Goal: Transaction & Acquisition: Purchase product/service

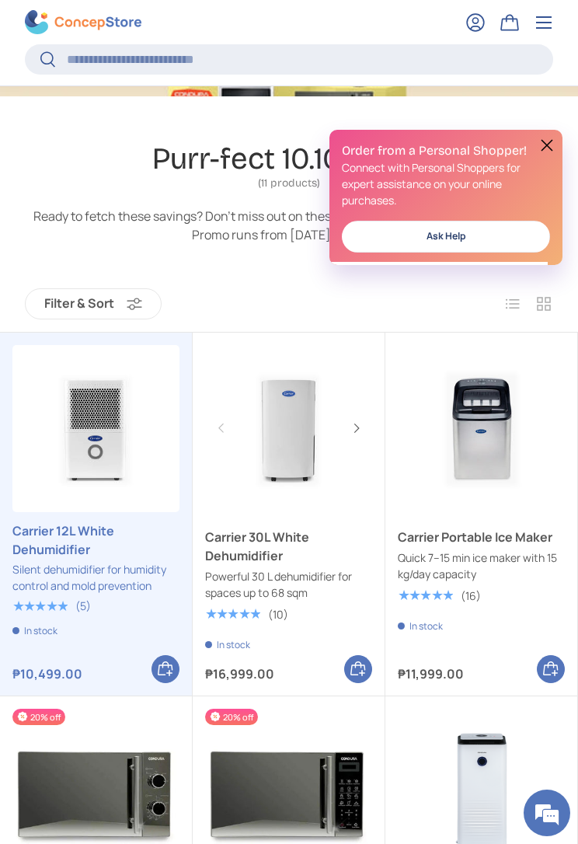
scroll to position [244, 0]
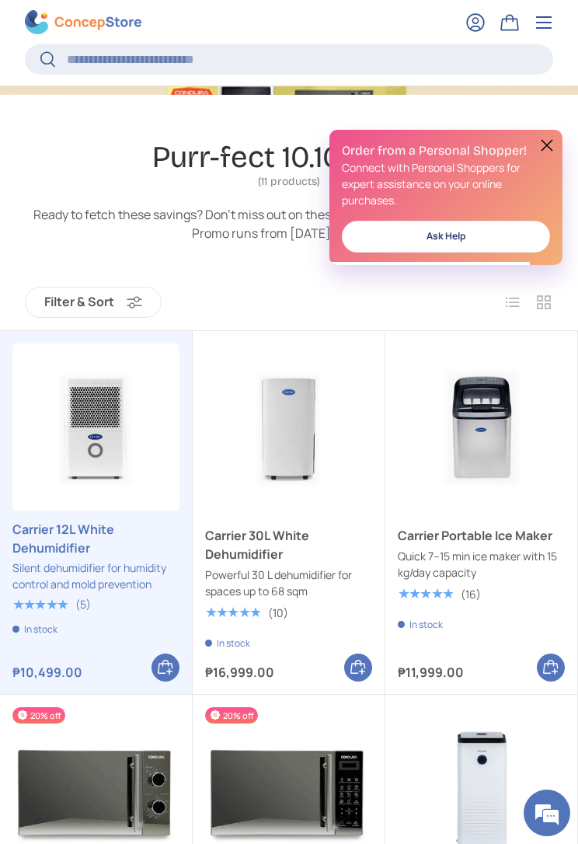
click at [546, 141] on button at bounding box center [547, 145] width 19 height 19
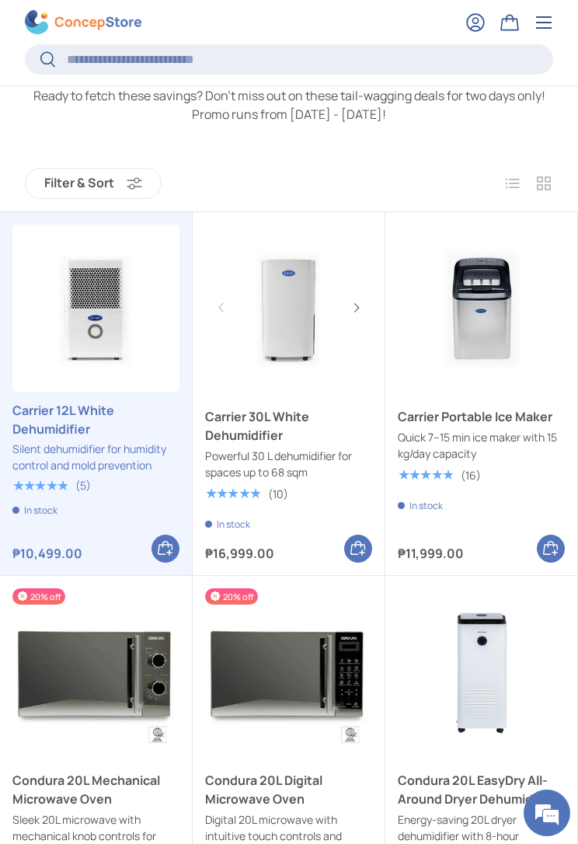
scroll to position [371, 0]
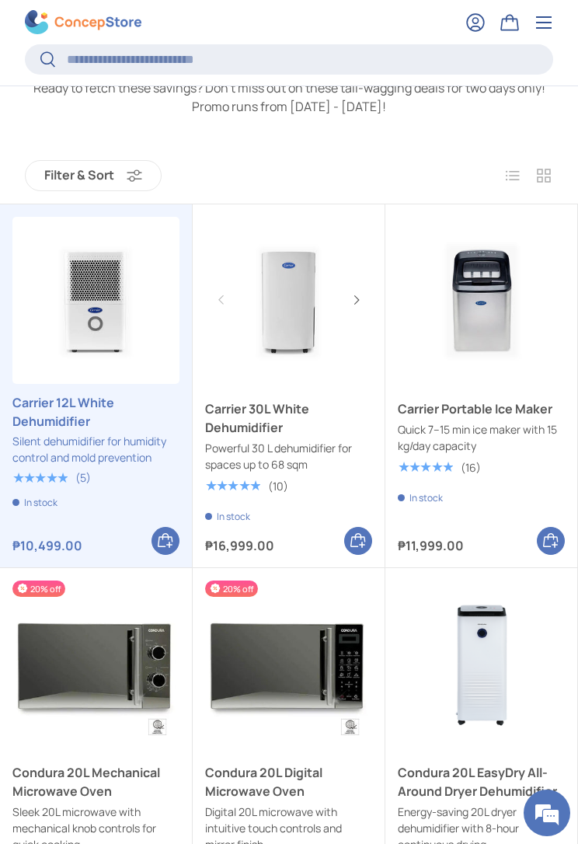
click at [312, 437] on link "Carrier 30L White Dehumidifier" at bounding box center [288, 417] width 167 height 37
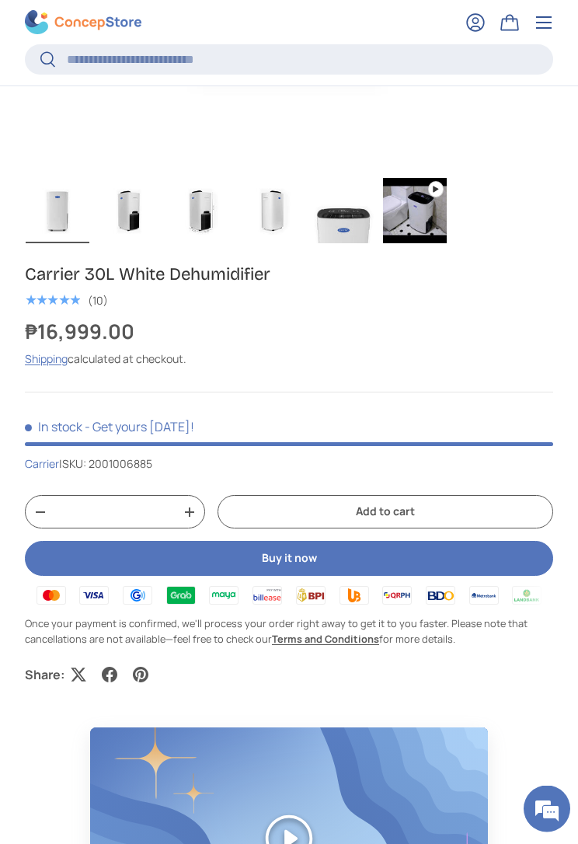
scroll to position [771, 0]
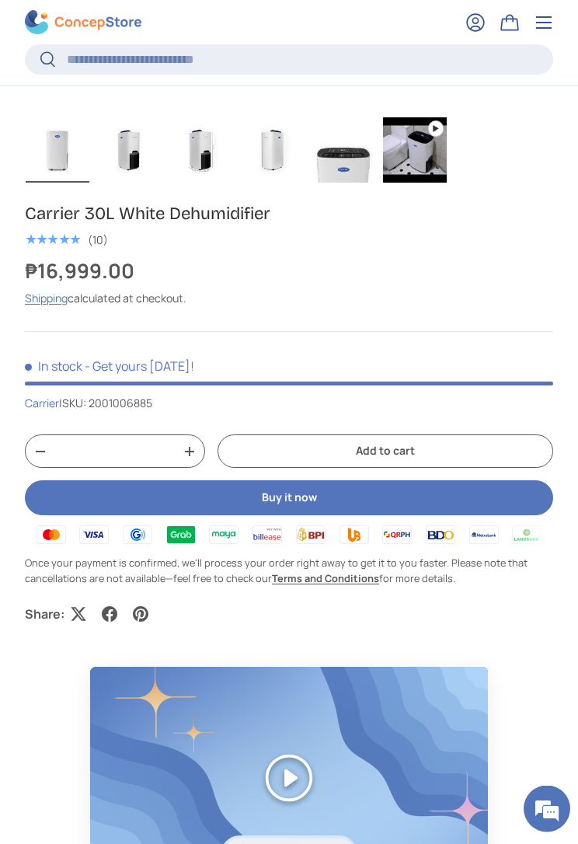
click at [184, 441] on button "+" at bounding box center [190, 451] width 30 height 23
click at [41, 463] on button "-" at bounding box center [41, 451] width 30 height 23
click at [43, 461] on button "-" at bounding box center [41, 451] width 30 height 23
click at [40, 460] on button "-" at bounding box center [41, 451] width 30 height 23
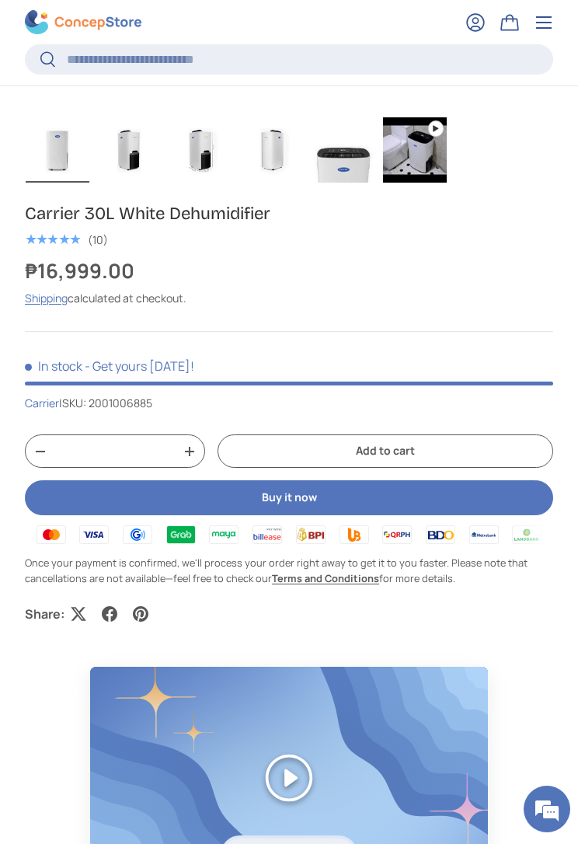
click at [204, 384] on span at bounding box center [289, 383] width 528 height 4
click at [444, 311] on div "Carrier 30L White Dehumidifier ★★★★★ (10) ₱16,999.00 Unit price / Unavailable S…" at bounding box center [289, 412] width 528 height 419
click at [189, 457] on button "+" at bounding box center [190, 451] width 30 height 23
click at [193, 458] on button "+" at bounding box center [190, 451] width 30 height 23
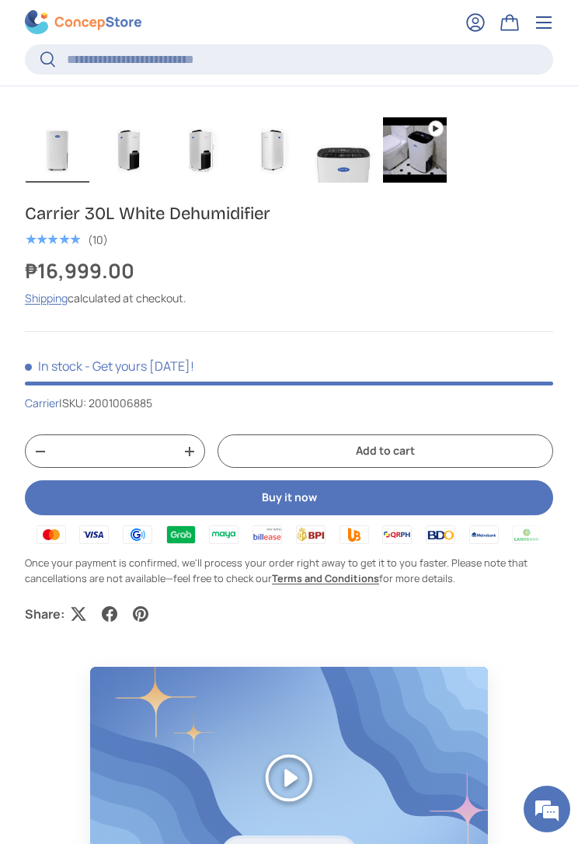
click at [193, 456] on button "+" at bounding box center [190, 451] width 30 height 23
click at [195, 456] on button "+" at bounding box center [190, 451] width 30 height 23
click at [193, 455] on button "+" at bounding box center [190, 451] width 30 height 23
click at [193, 457] on button "+" at bounding box center [190, 451] width 30 height 23
click at [195, 458] on button "+" at bounding box center [190, 451] width 30 height 23
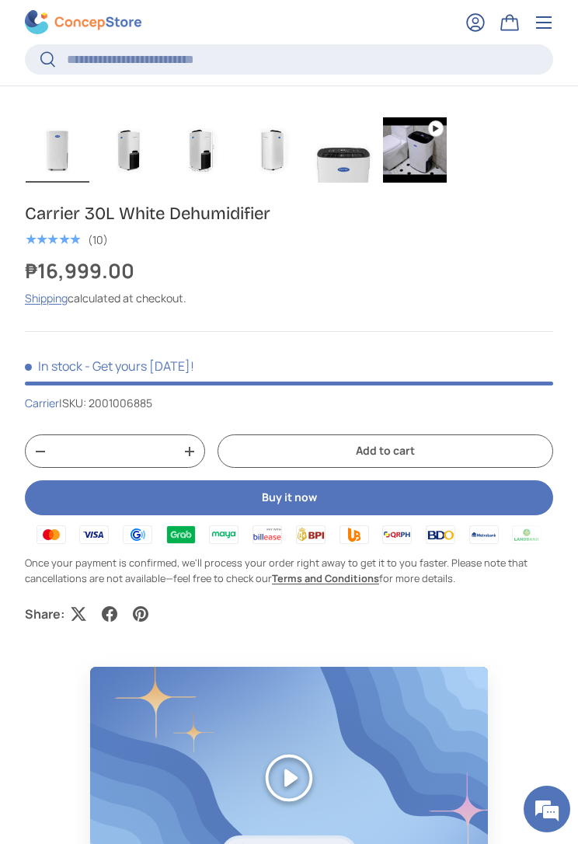
click at [193, 460] on button "+" at bounding box center [190, 451] width 30 height 23
click at [193, 461] on button "+" at bounding box center [190, 451] width 30 height 23
click at [193, 460] on button "+" at bounding box center [190, 451] width 30 height 23
click at [190, 458] on button "+" at bounding box center [190, 451] width 30 height 23
click at [192, 460] on button "+" at bounding box center [190, 451] width 30 height 23
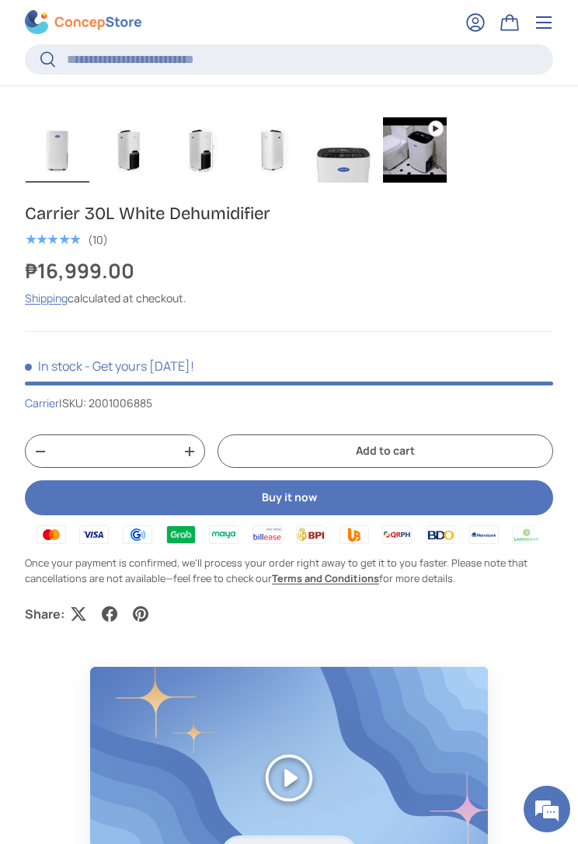
click at [192, 460] on button "+" at bounding box center [190, 451] width 30 height 23
click at [193, 459] on button "+" at bounding box center [190, 451] width 30 height 23
click at [191, 458] on button "+" at bounding box center [190, 451] width 30 height 23
click at [190, 459] on button "+" at bounding box center [190, 451] width 30 height 23
click at [191, 460] on button "+" at bounding box center [190, 451] width 30 height 23
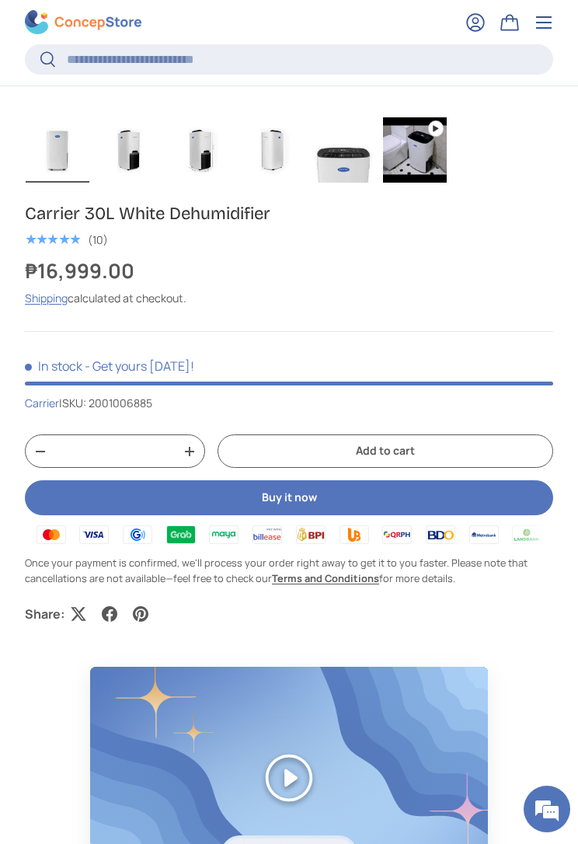
click at [191, 459] on button "+" at bounding box center [190, 451] width 30 height 23
click at [193, 460] on button "+" at bounding box center [190, 451] width 30 height 23
click at [193, 461] on button "+" at bounding box center [190, 451] width 30 height 23
click at [194, 460] on button "+" at bounding box center [190, 451] width 30 height 23
click at [194, 458] on button "+" at bounding box center [190, 451] width 30 height 23
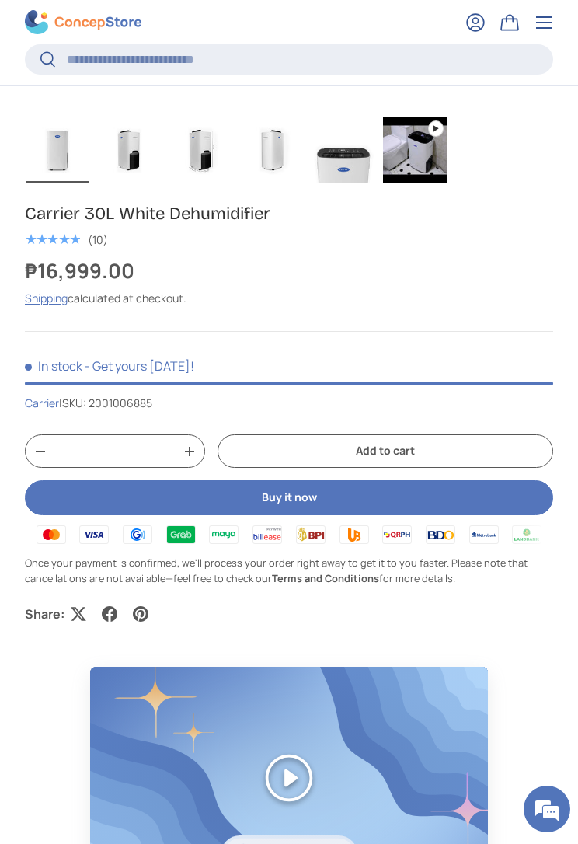
click at [193, 458] on button "+" at bounding box center [190, 451] width 30 height 23
click at [194, 460] on button "+" at bounding box center [190, 451] width 30 height 23
click at [193, 461] on button "+" at bounding box center [190, 451] width 30 height 23
click at [193, 459] on button "+" at bounding box center [190, 451] width 30 height 23
click at [192, 459] on button "+" at bounding box center [190, 451] width 30 height 23
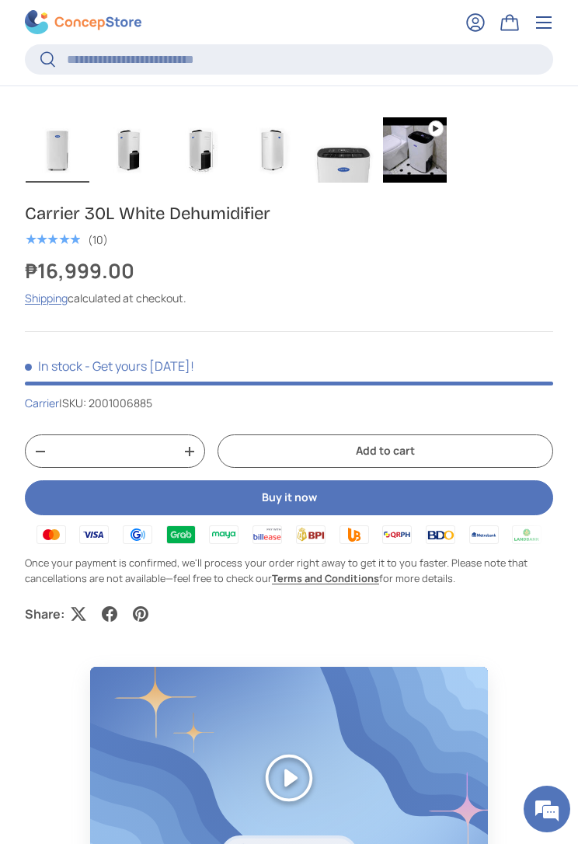
click at [195, 459] on button "+" at bounding box center [190, 451] width 30 height 23
click at [194, 462] on button "+" at bounding box center [190, 451] width 30 height 23
click at [193, 463] on button "+" at bounding box center [190, 451] width 30 height 23
click at [194, 460] on button "+" at bounding box center [190, 451] width 30 height 23
click at [194, 463] on button "+" at bounding box center [190, 451] width 30 height 23
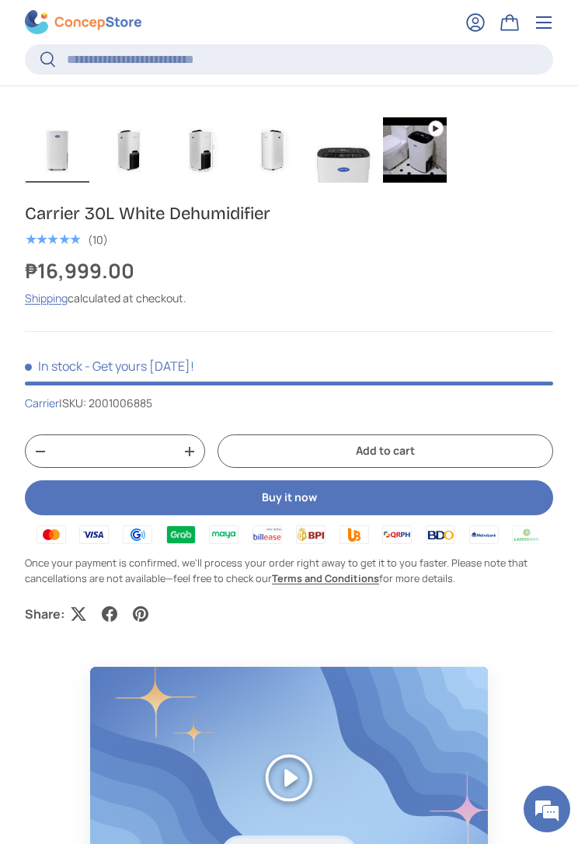
click at [196, 460] on button "+" at bounding box center [190, 451] width 30 height 23
click at [196, 462] on button "+" at bounding box center [190, 451] width 30 height 23
click at [193, 463] on button "+" at bounding box center [190, 451] width 30 height 23
click at [191, 463] on button "+" at bounding box center [190, 451] width 30 height 23
click at [190, 462] on button "+" at bounding box center [190, 451] width 30 height 23
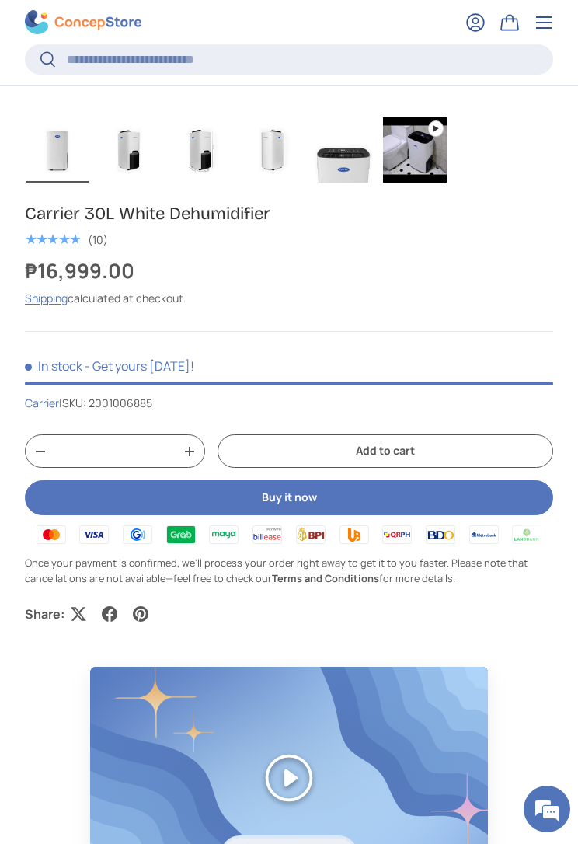
click at [193, 458] on button "+" at bounding box center [190, 451] width 30 height 23
click at [192, 458] on button "+" at bounding box center [190, 451] width 30 height 23
click at [193, 458] on button "+" at bounding box center [190, 451] width 30 height 23
click at [191, 458] on button "+" at bounding box center [190, 451] width 30 height 23
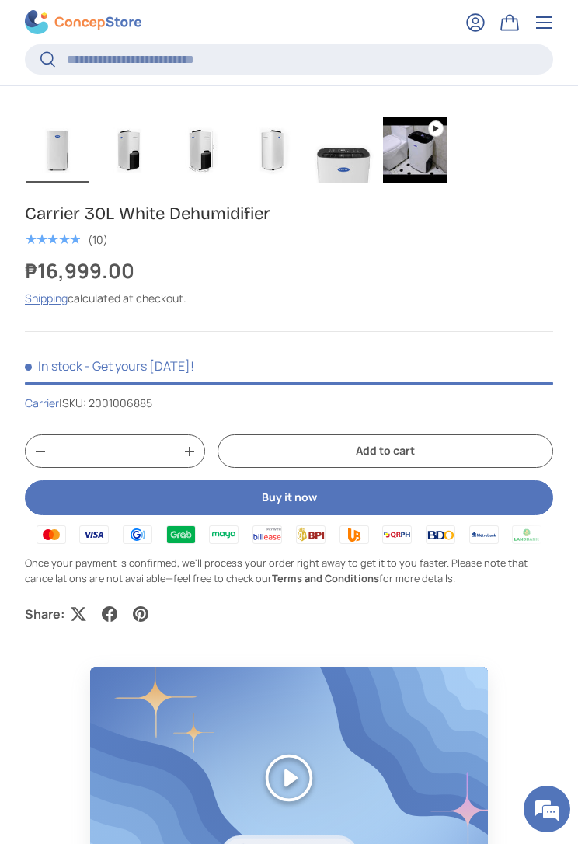
click at [191, 457] on button "+" at bounding box center [190, 451] width 30 height 23
type input "**"
click at [488, 453] on button "Add to cart" at bounding box center [386, 450] width 336 height 33
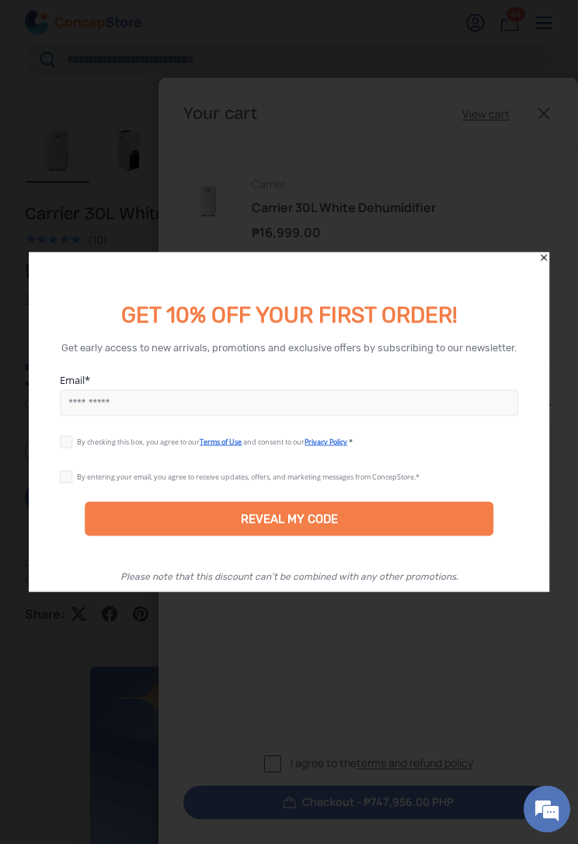
click at [491, 159] on div at bounding box center [289, 422] width 578 height 844
click at [528, 258] on div "GET 10% OFF YOUR FIRST ORDER!" at bounding box center [289, 290] width 520 height 77
click at [540, 259] on icon "Close" at bounding box center [543, 257] width 11 height 11
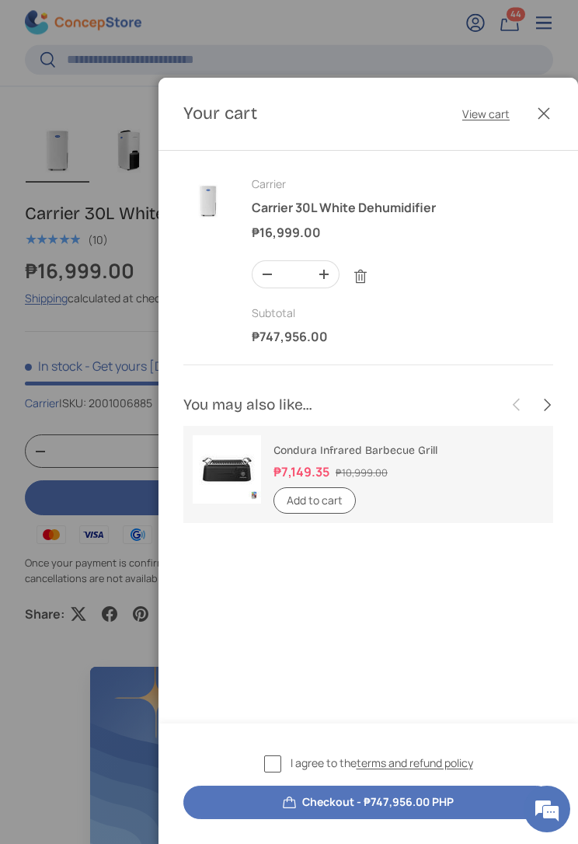
click at [550, 116] on button "Close" at bounding box center [544, 113] width 34 height 34
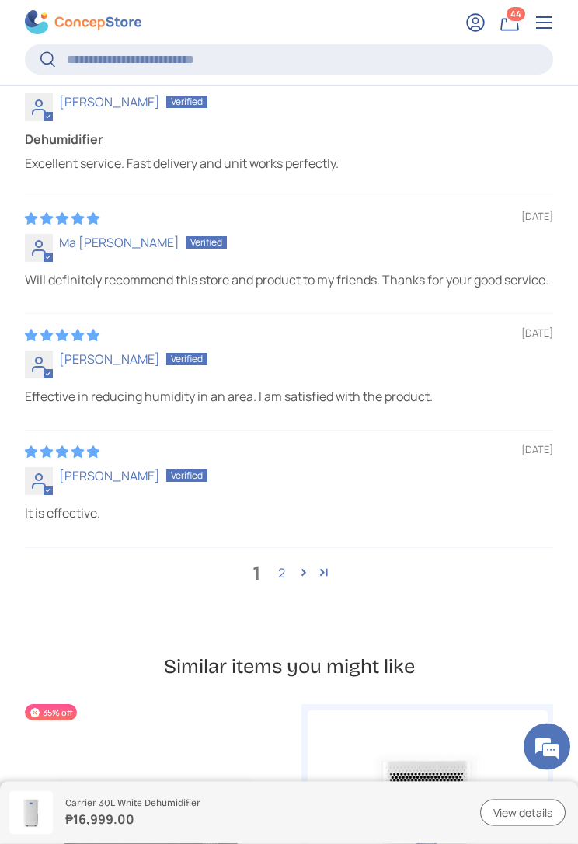
scroll to position [0, 3]
click at [273, 563] on link "2" at bounding box center [281, 572] width 25 height 19
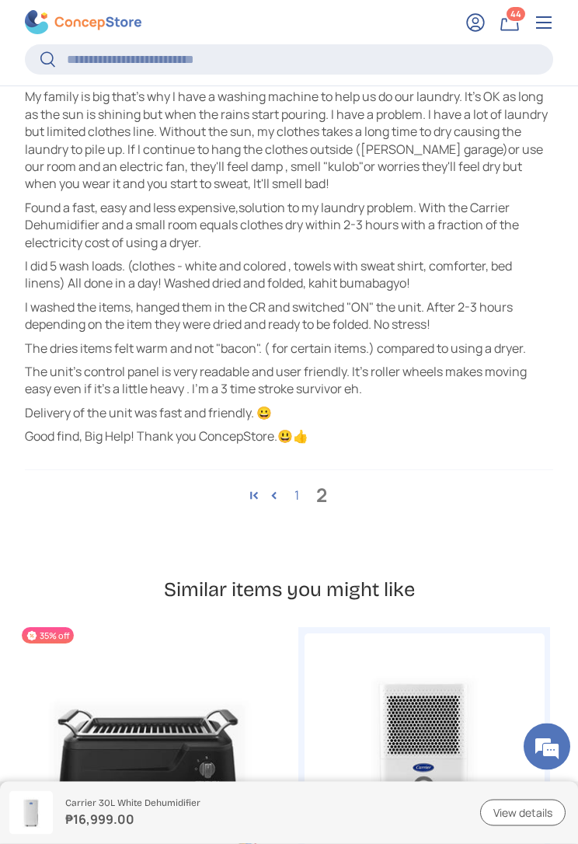
scroll to position [5944, 0]
